Goal: Browse casually: Explore the website without a specific task or goal

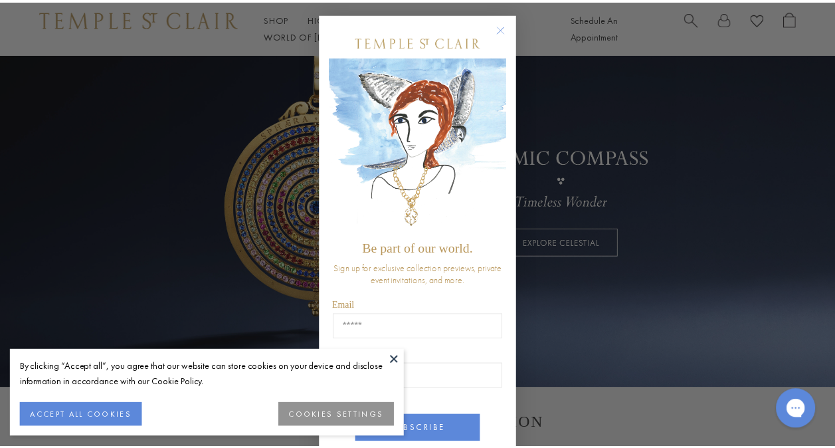
scroll to position [6, 0]
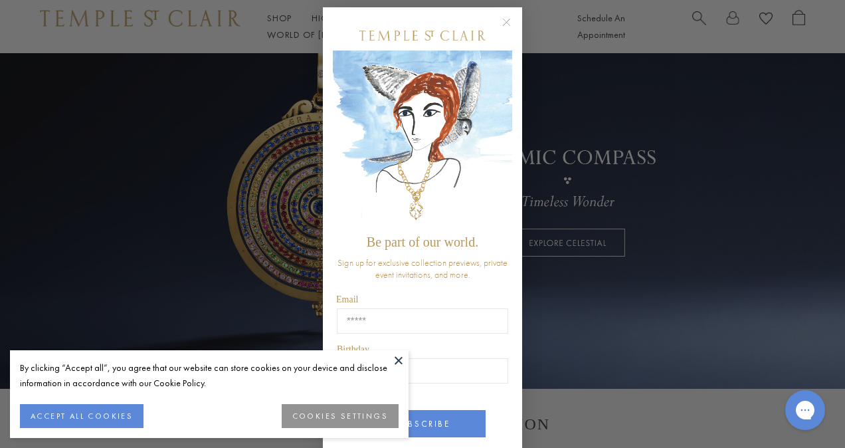
click at [504, 21] on icon "Close dialog" at bounding box center [507, 22] width 7 height 7
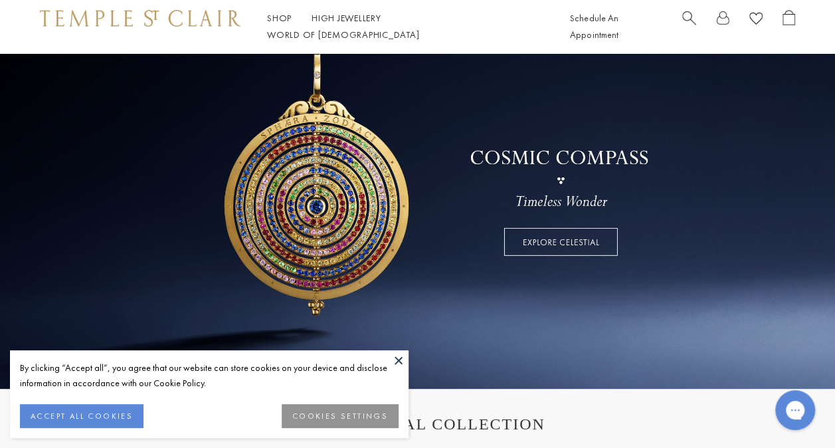
click at [805, 114] on link at bounding box center [417, 173] width 835 height 432
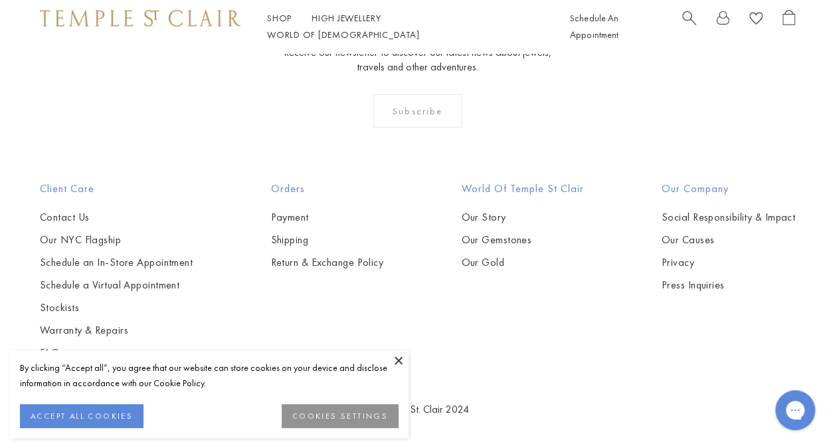
scroll to position [3581, 0]
click at [0, 0] on img at bounding box center [0, 0] width 0 height 0
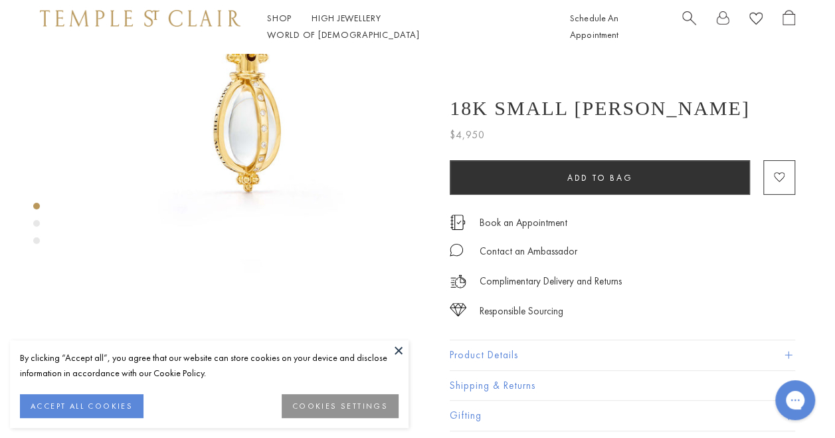
scroll to position [158, 0]
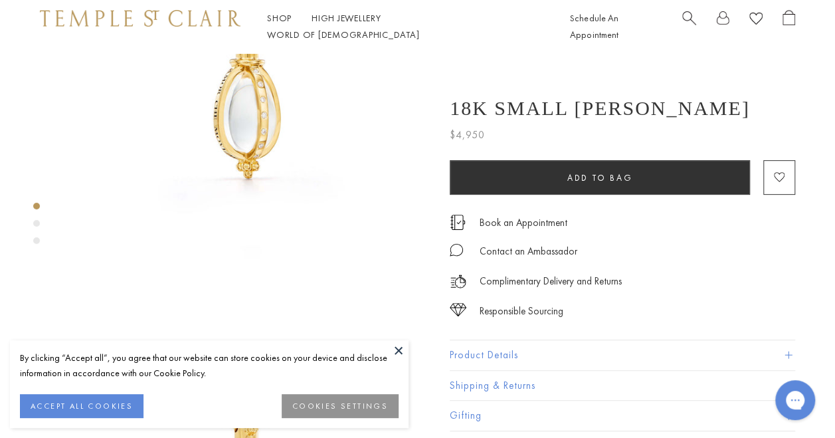
click at [581, 276] on p "Complimentary Delivery and Returns" at bounding box center [551, 281] width 142 height 17
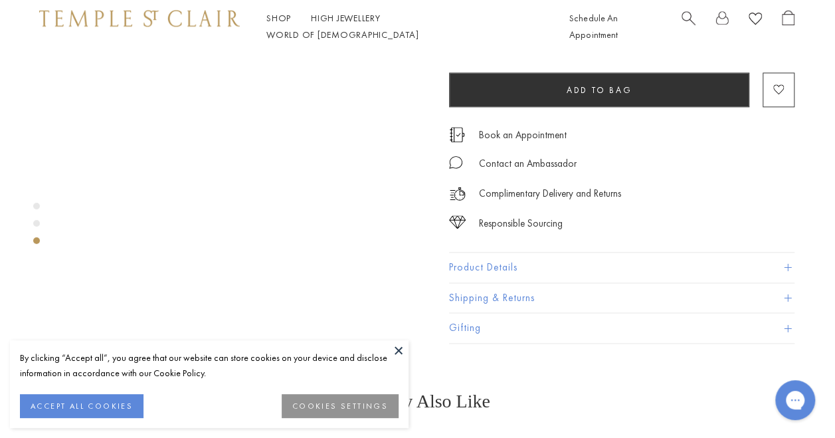
scroll to position [836, 1]
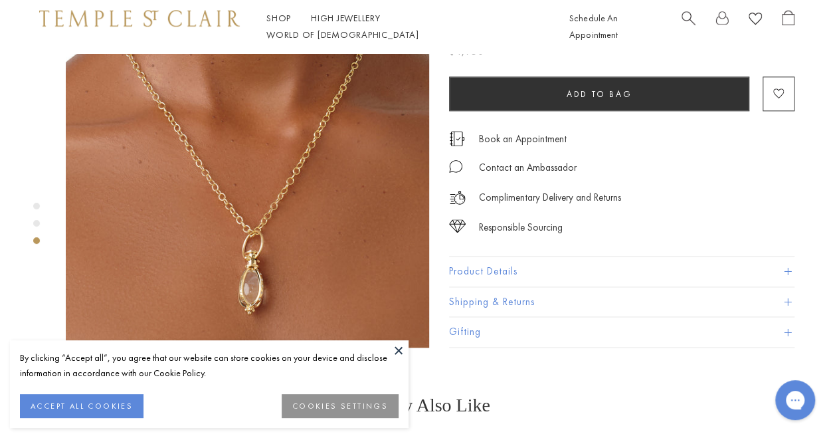
click at [711, 206] on div "Responsible Sourcing" at bounding box center [622, 221] width 346 height 30
click at [787, 268] on span at bounding box center [787, 271] width 7 height 7
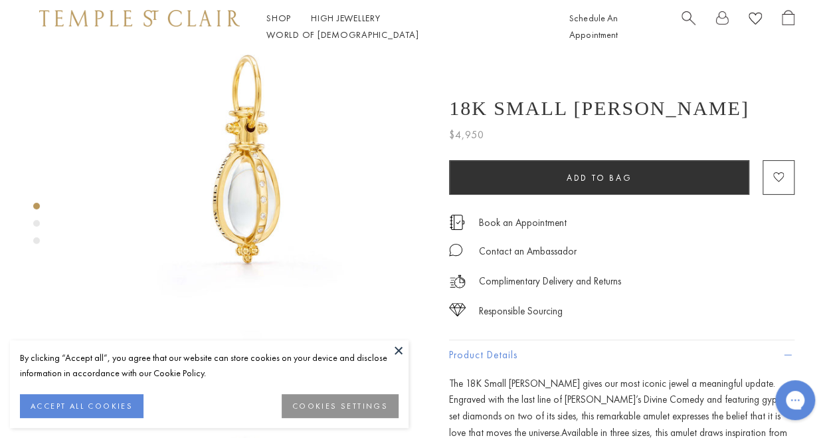
scroll to position [73, 1]
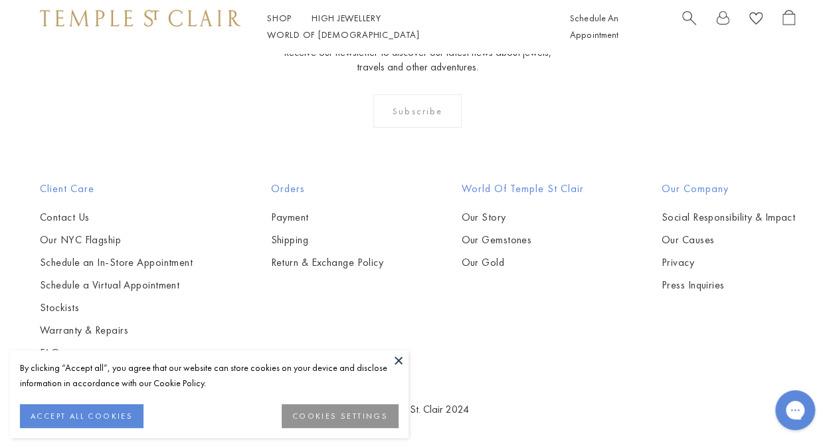
scroll to position [4554, 0]
